Goal: Information Seeking & Learning: Learn about a topic

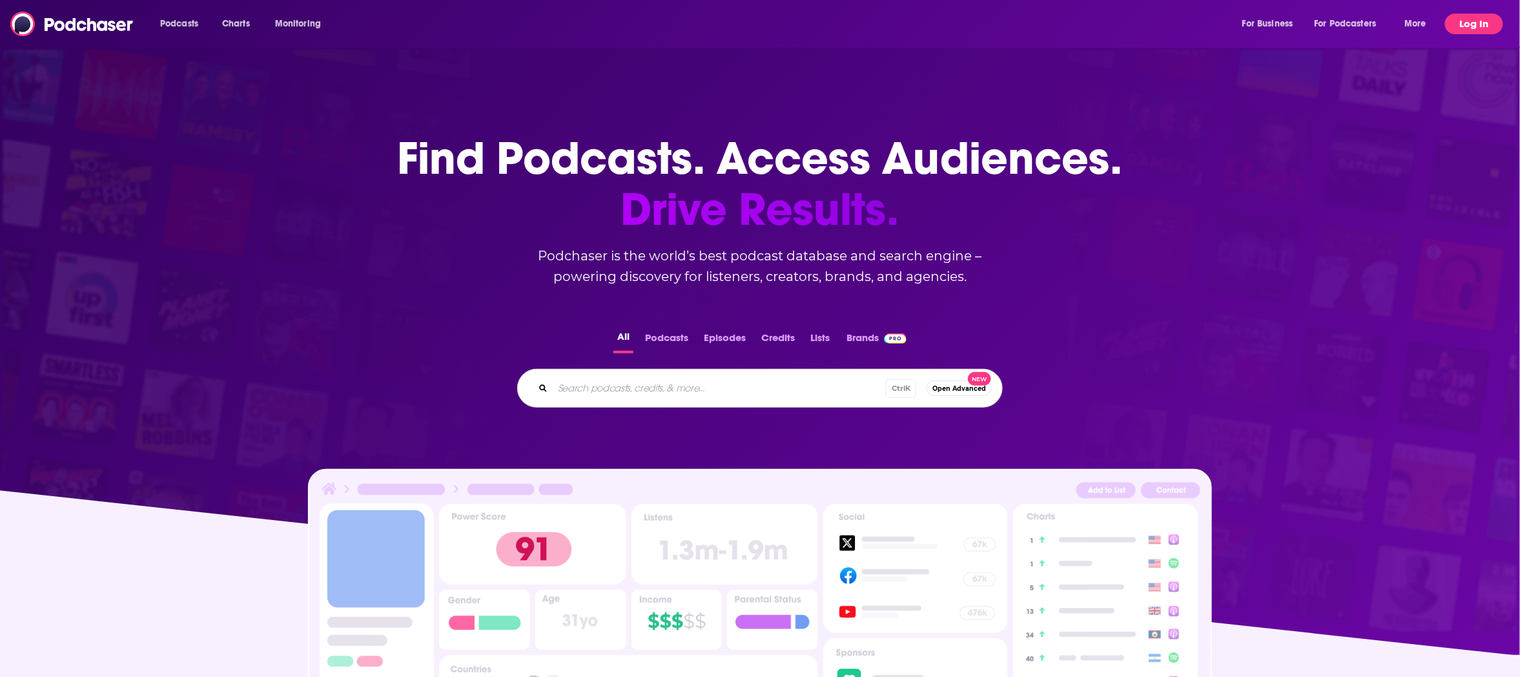
click at [1478, 19] on button "Log In" at bounding box center [1474, 24] width 58 height 21
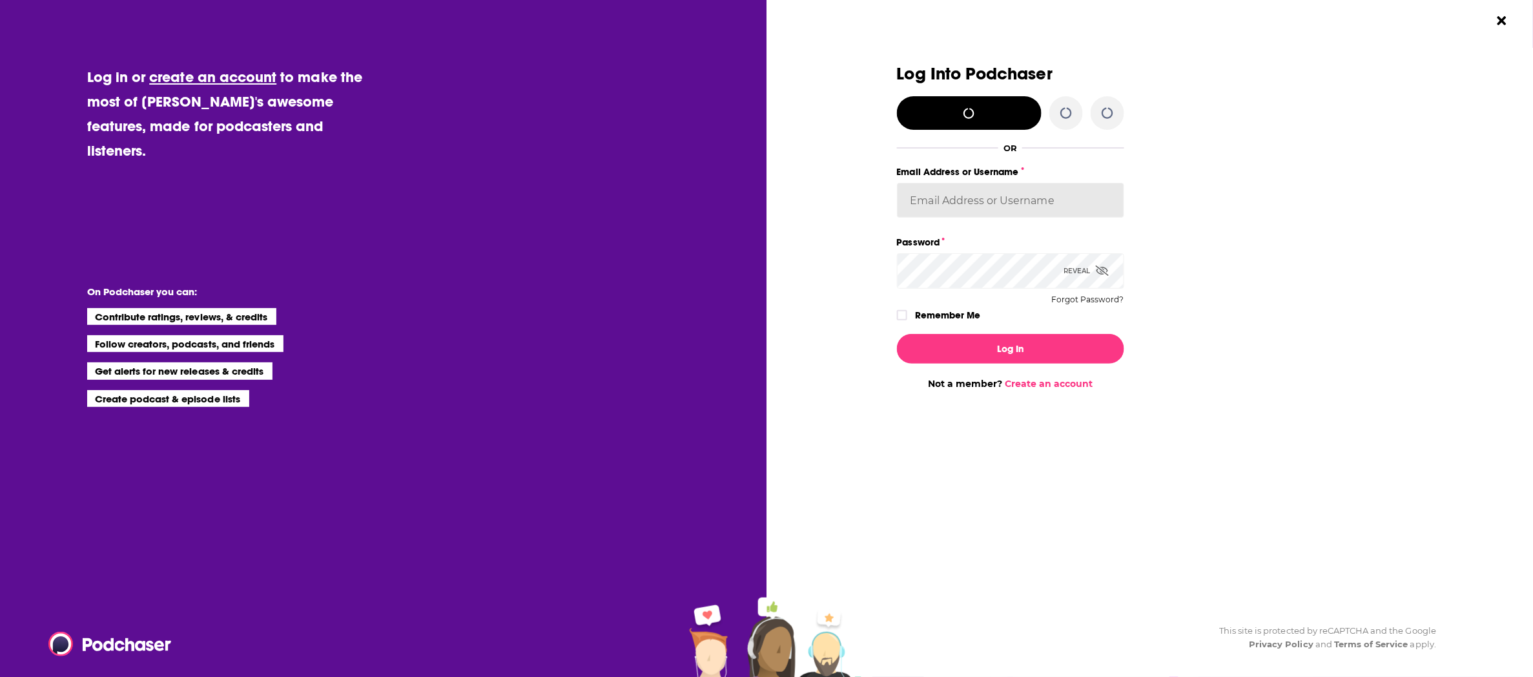
type input "BerkMarc"
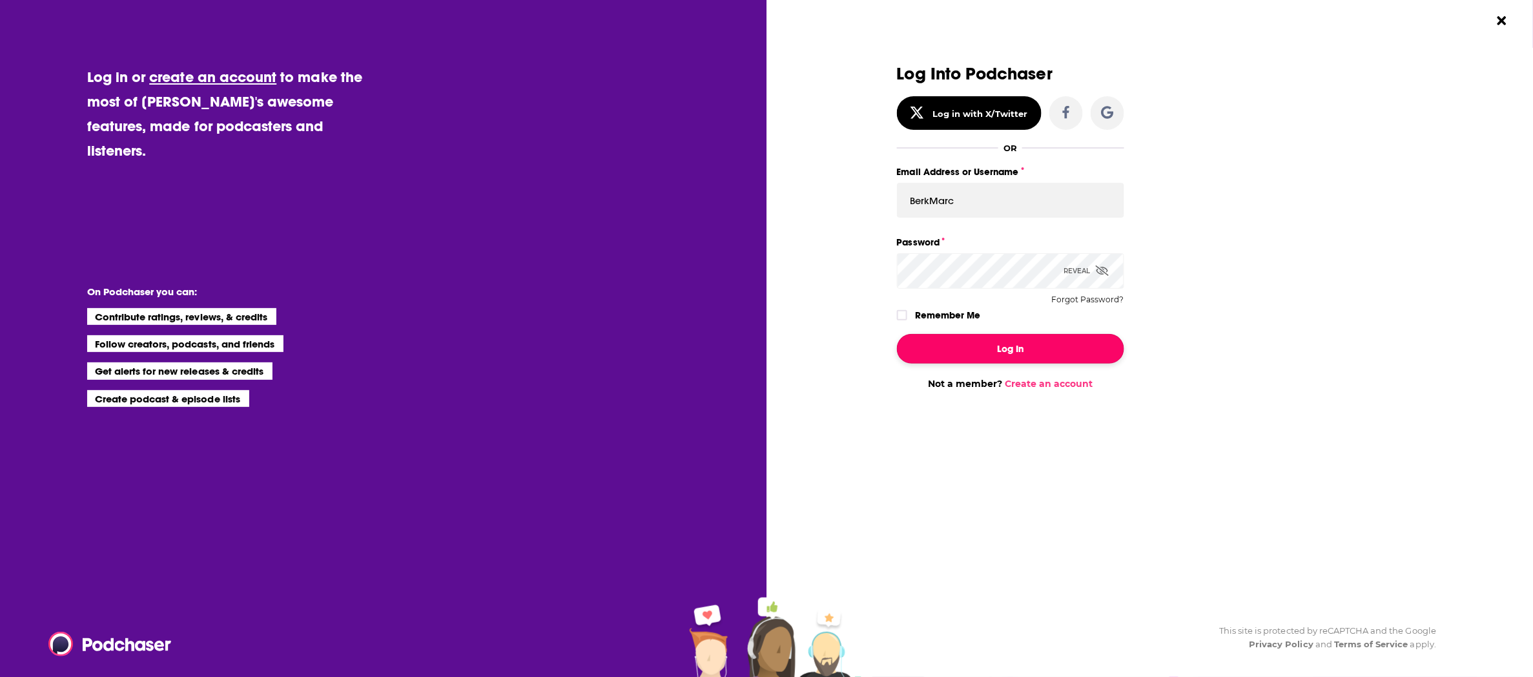
click at [1019, 358] on button "Log In" at bounding box center [1010, 349] width 227 height 30
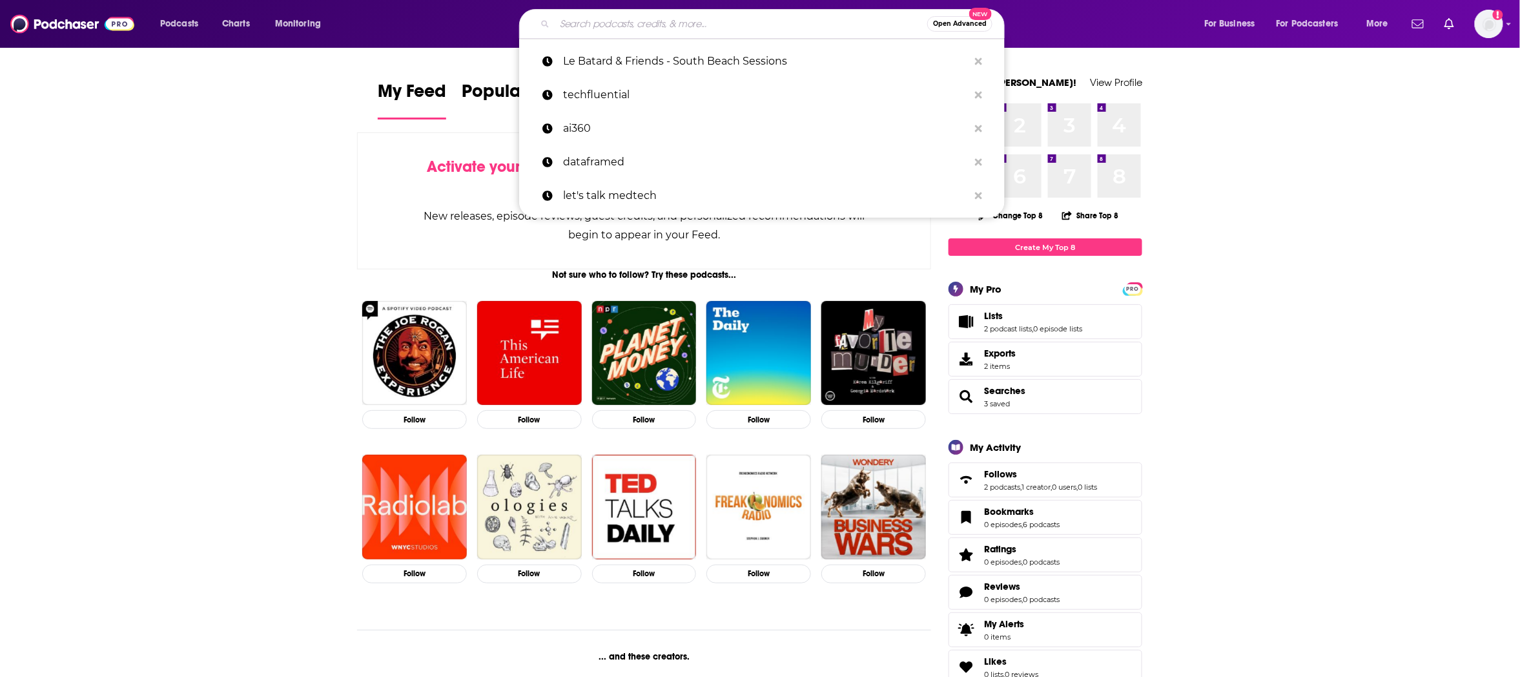
click at [654, 19] on input "Search podcasts, credits, & more..." at bounding box center [741, 24] width 372 height 21
click at [630, 22] on input "Search podcasts, credits, & more..." at bounding box center [741, 24] width 372 height 21
paste input "Humanity At Scale: Redefining Leadership"
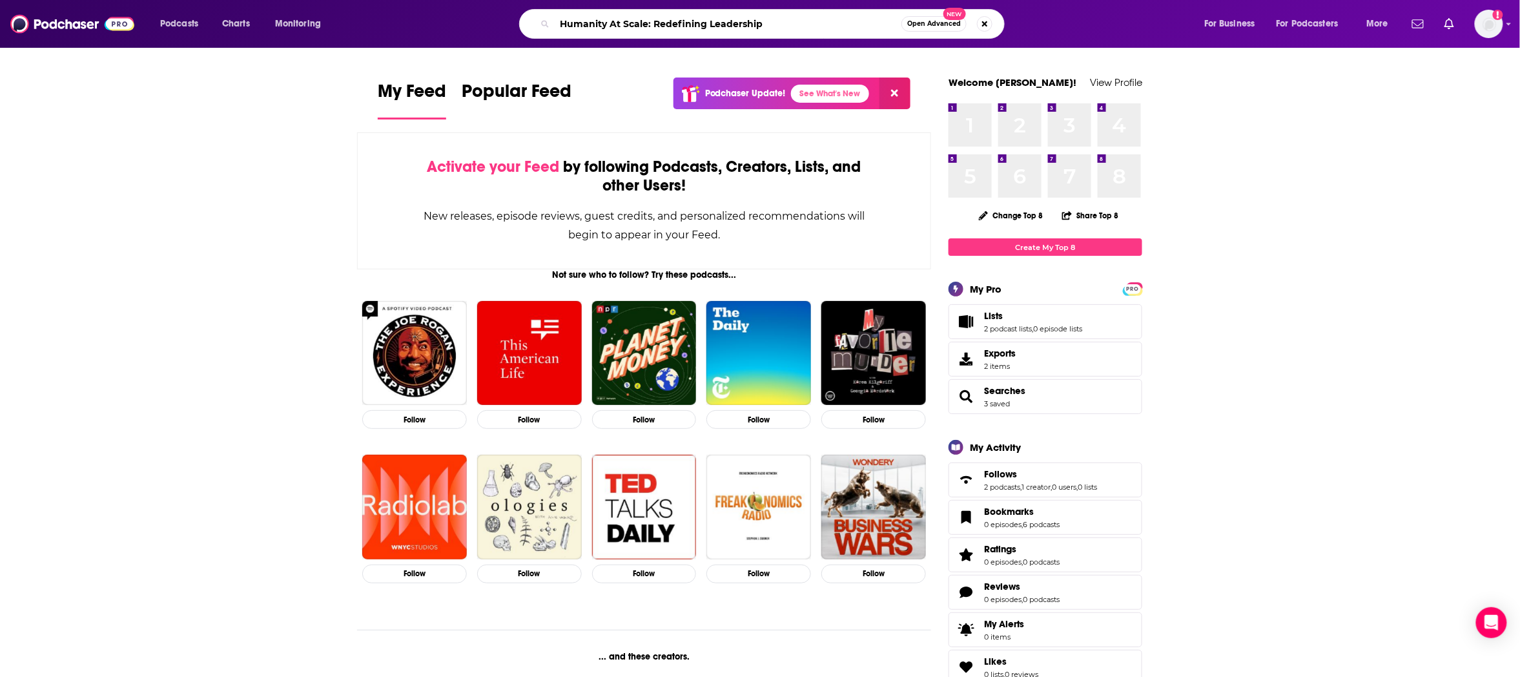
type input "Humanity At Scale: Redefining Leadership"
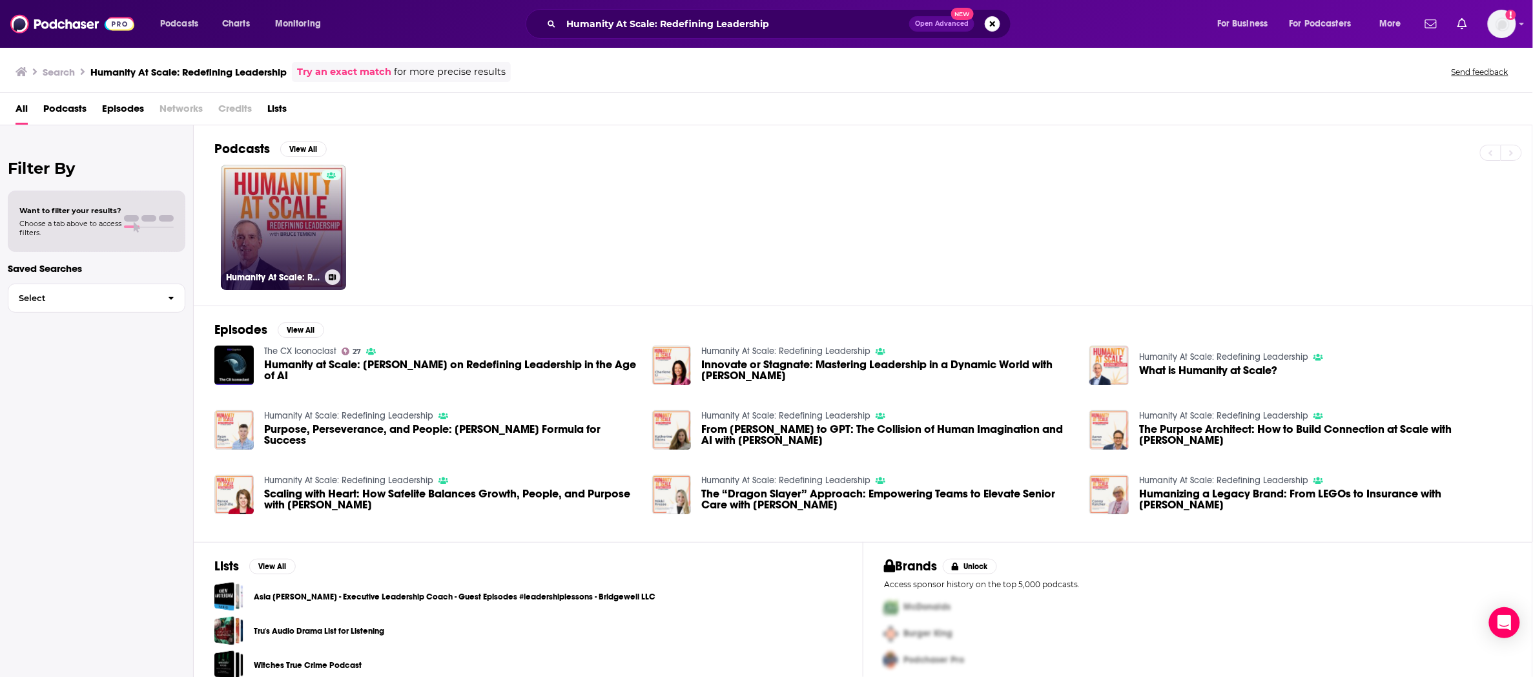
click at [280, 210] on link "Humanity At Scale: Redefining Leadership" at bounding box center [283, 227] width 125 height 125
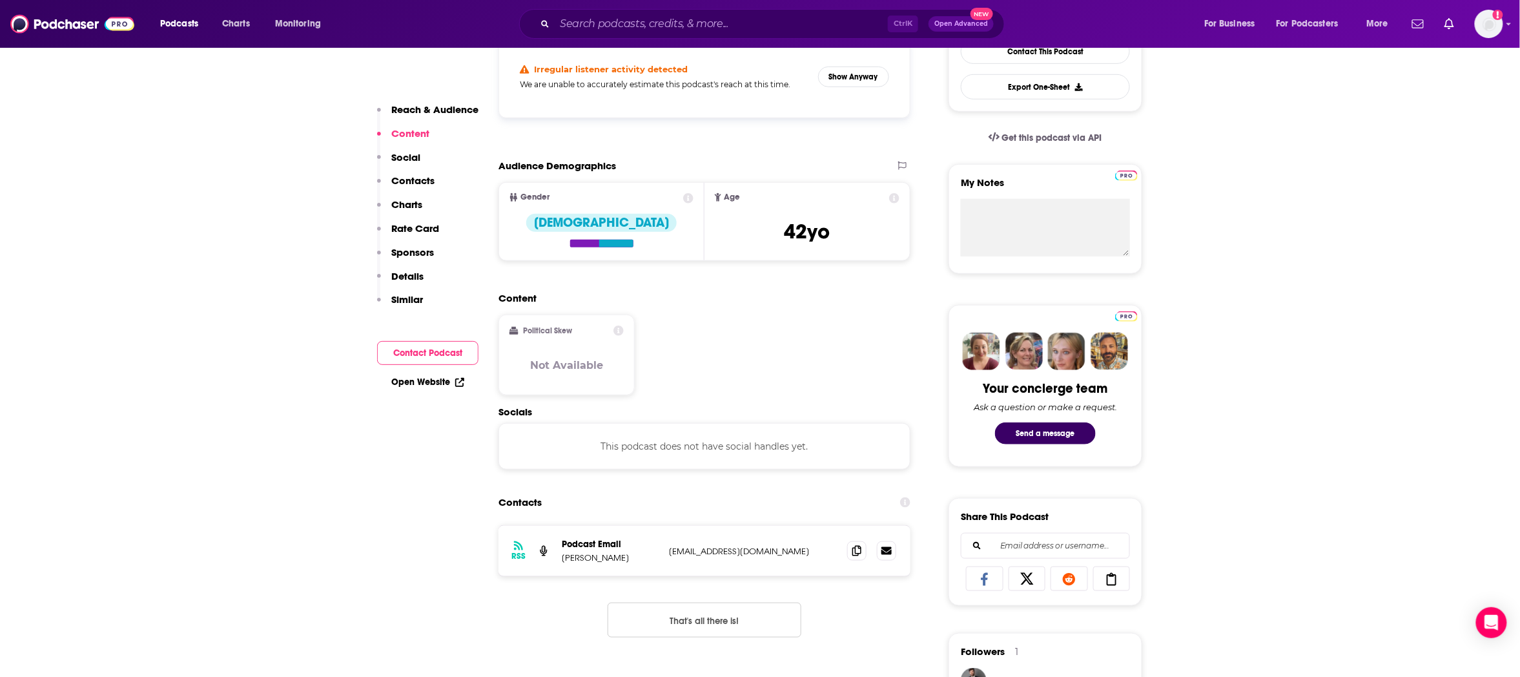
scroll to position [344, 0]
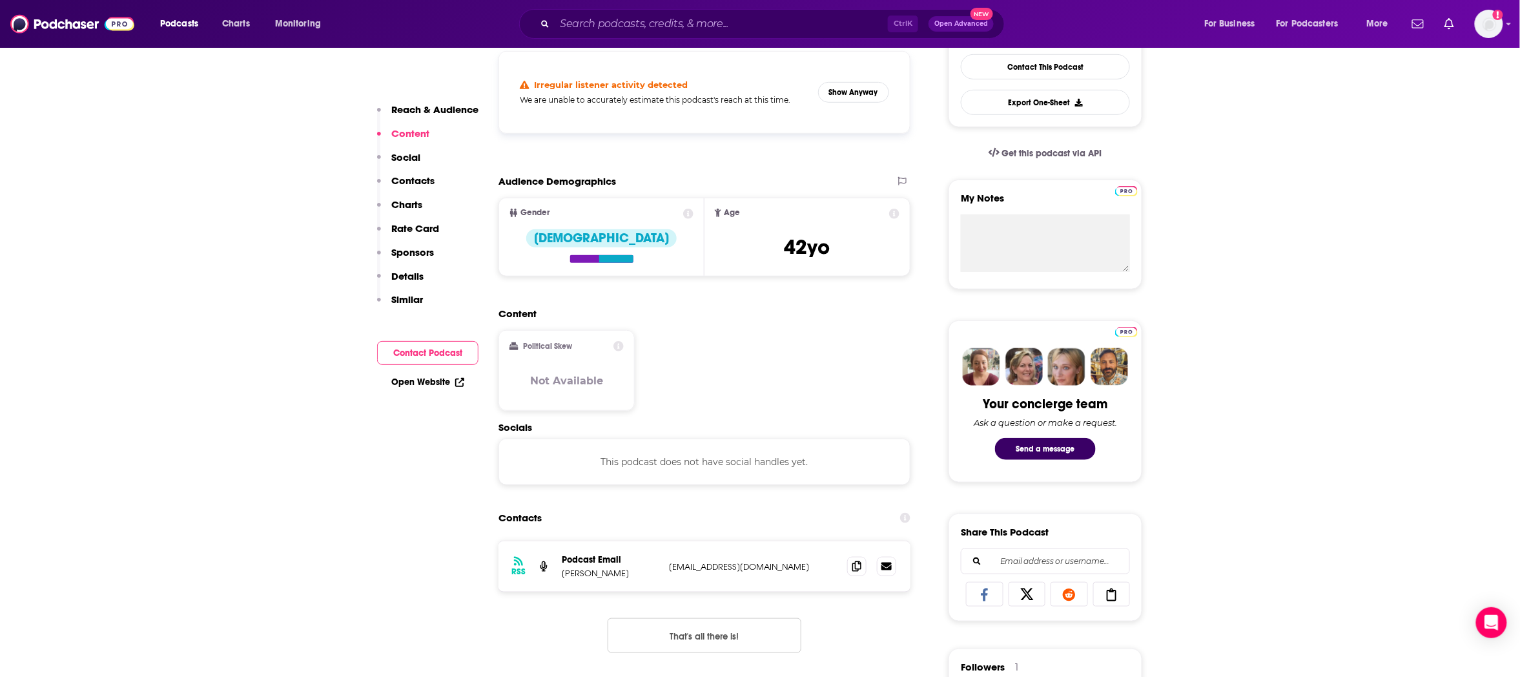
click at [416, 115] on button "Reach & Audience" at bounding box center [427, 115] width 101 height 24
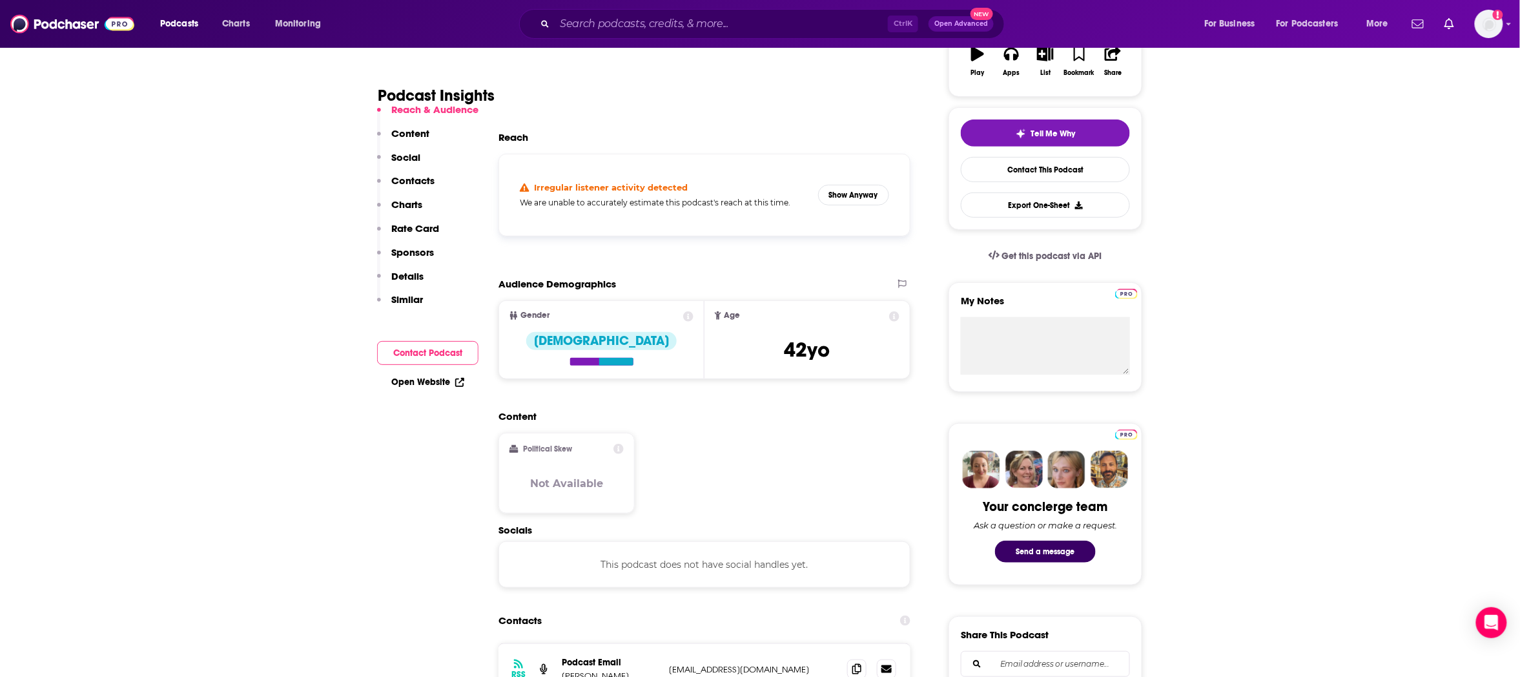
scroll to position [192, 0]
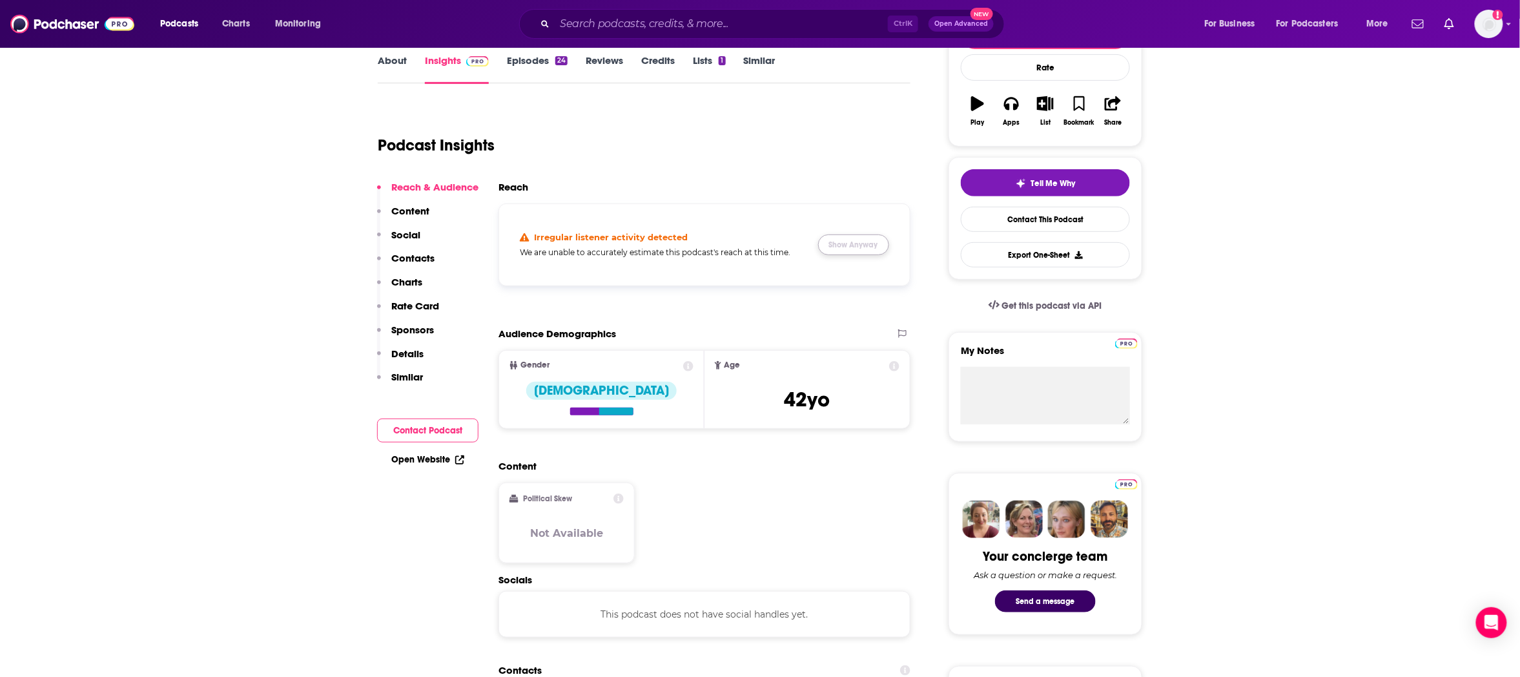
click at [843, 245] on button "Show Anyway" at bounding box center [853, 244] width 71 height 21
